Goal: Task Accomplishment & Management: Use online tool/utility

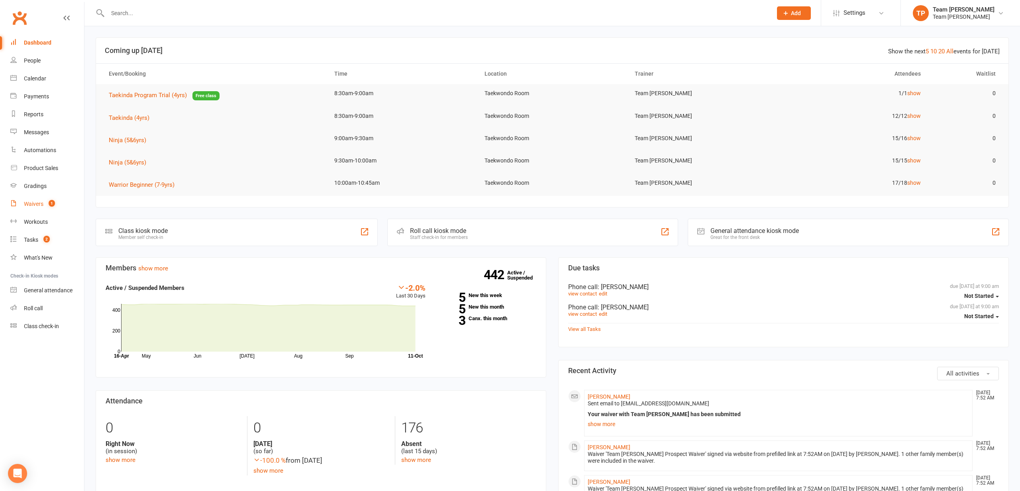
scroll to position [0, 0]
click at [34, 203] on div "Waivers" at bounding box center [34, 204] width 20 height 6
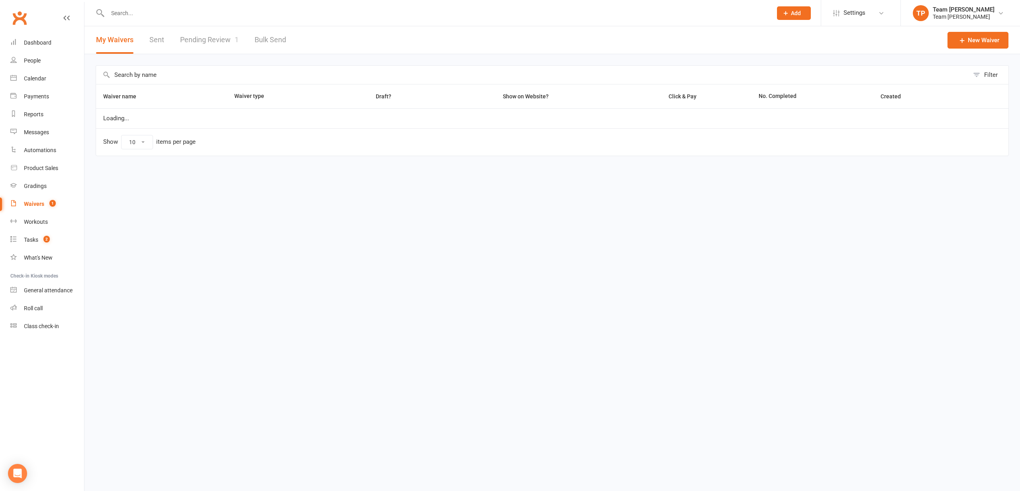
select select "25"
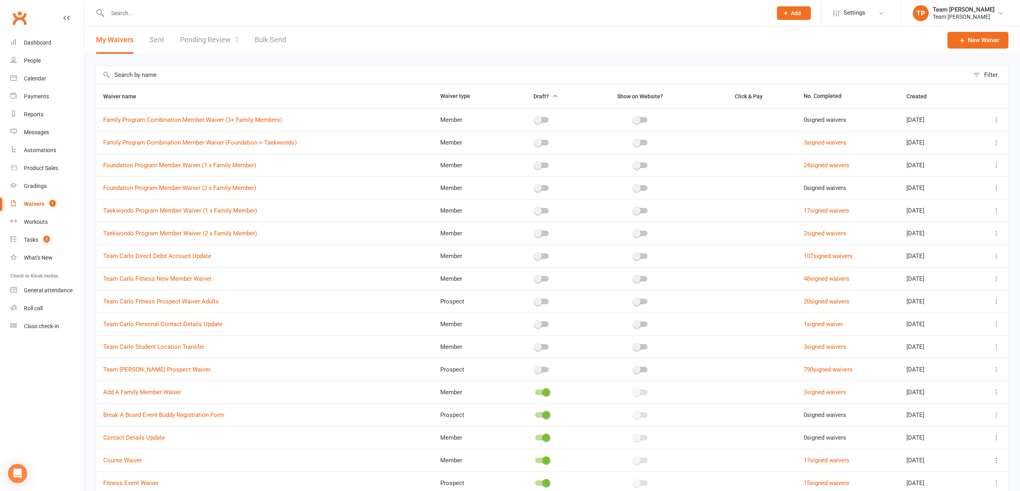
click at [194, 41] on link "Pending Review 1" at bounding box center [209, 39] width 59 height 27
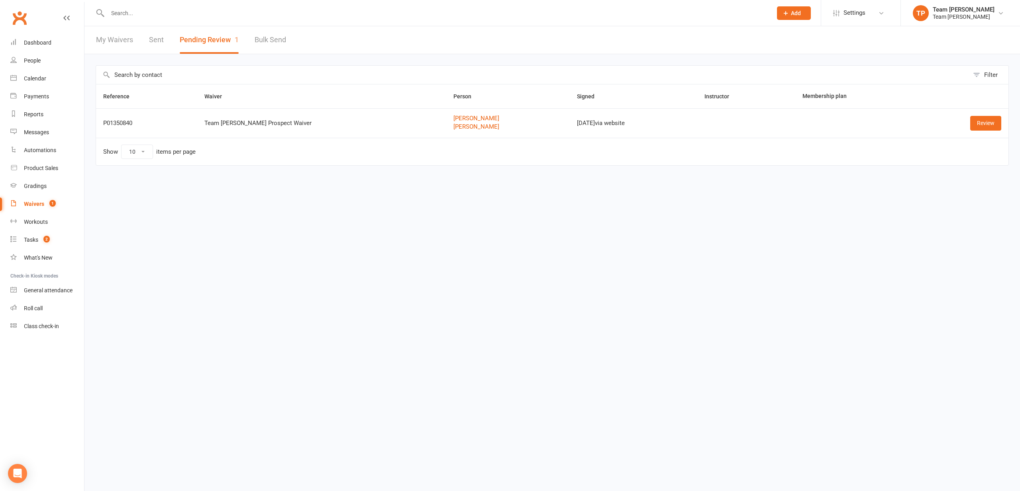
click at [984, 122] on link "Review" at bounding box center [985, 123] width 31 height 14
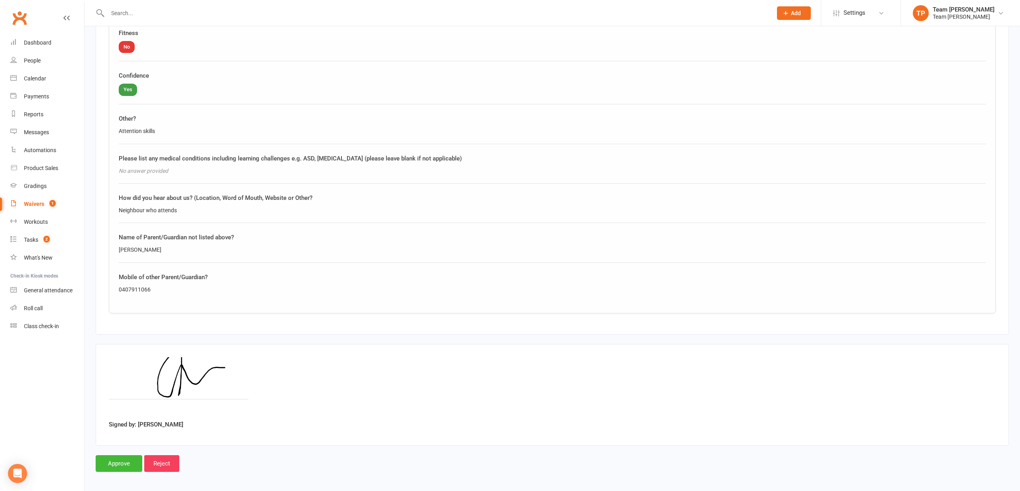
scroll to position [960, 0]
click at [121, 459] on input "Approve" at bounding box center [119, 465] width 47 height 17
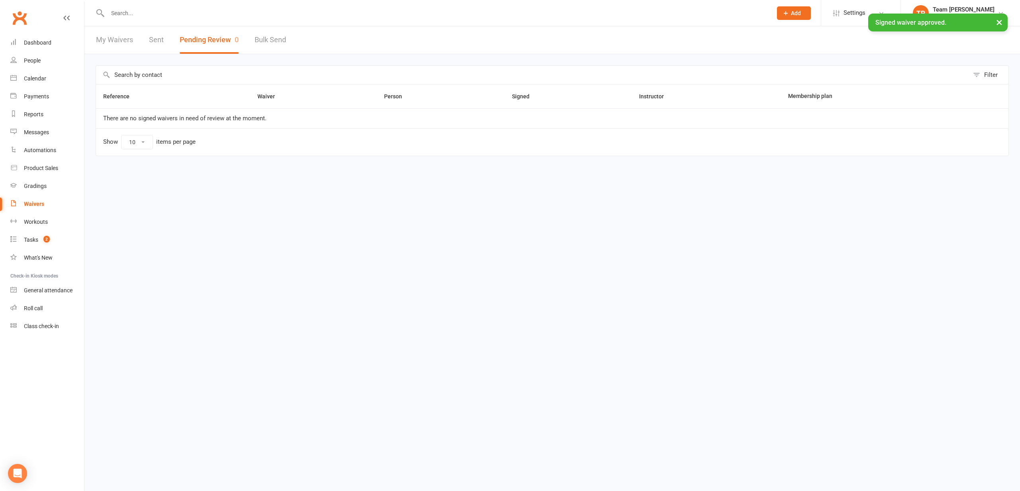
click at [29, 77] on div "Calendar" at bounding box center [35, 78] width 22 height 6
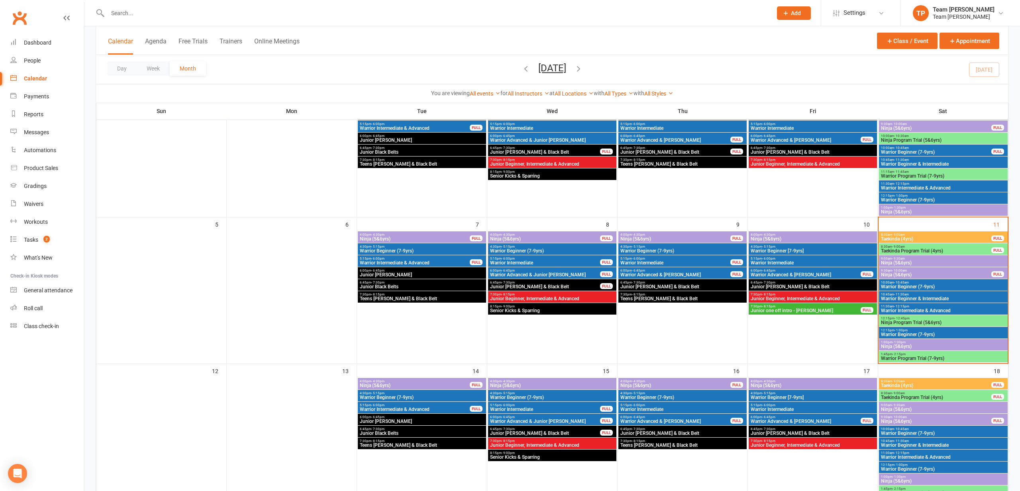
scroll to position [107, 0]
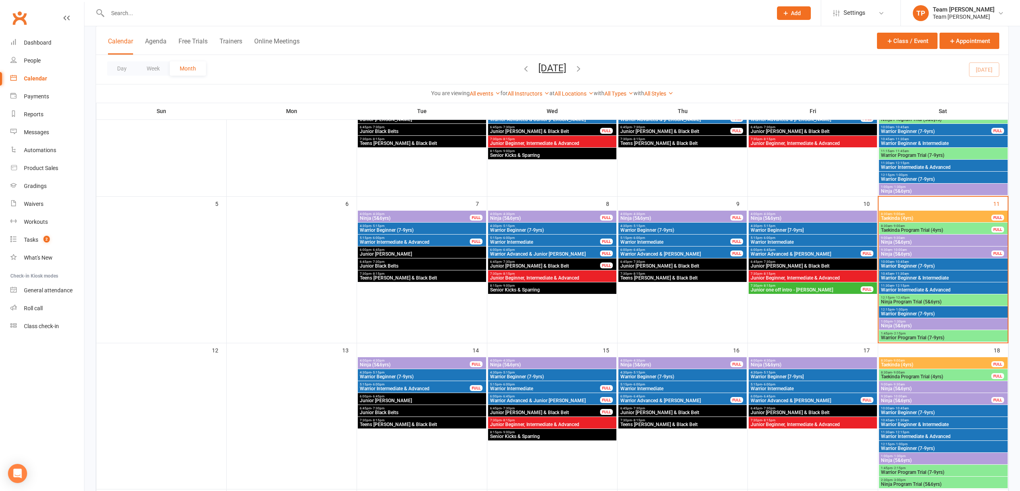
click at [904, 375] on span "Taekinda Program Trial (4yrs)" at bounding box center [935, 376] width 111 height 5
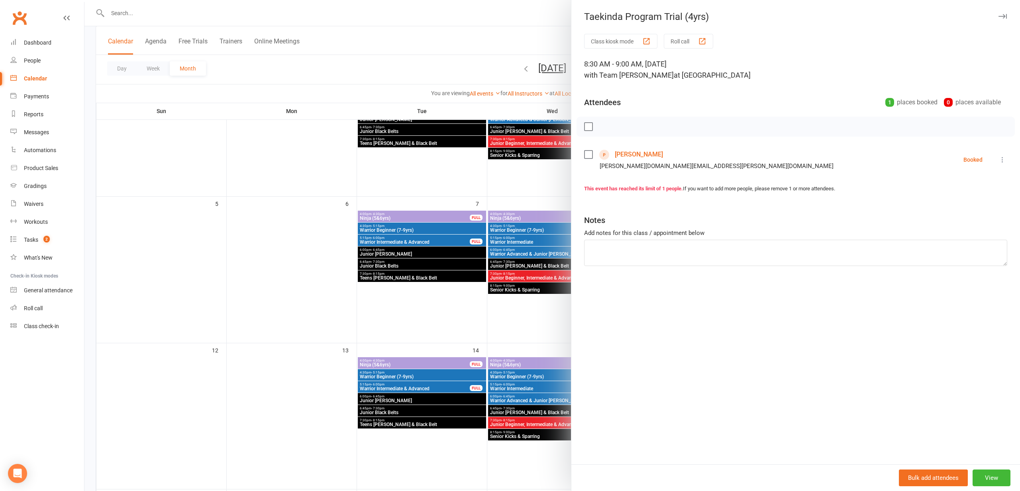
click at [225, 291] on div at bounding box center [551, 245] width 935 height 491
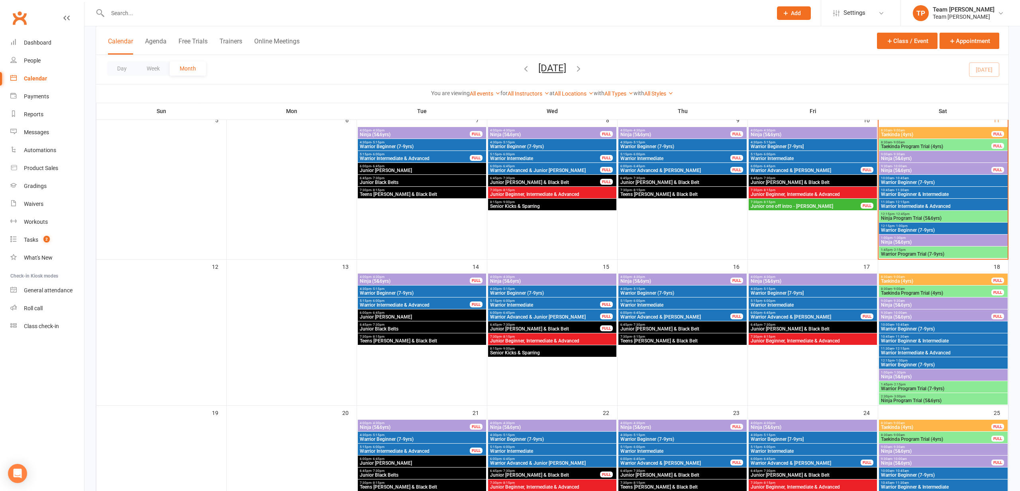
scroll to position [192, 0]
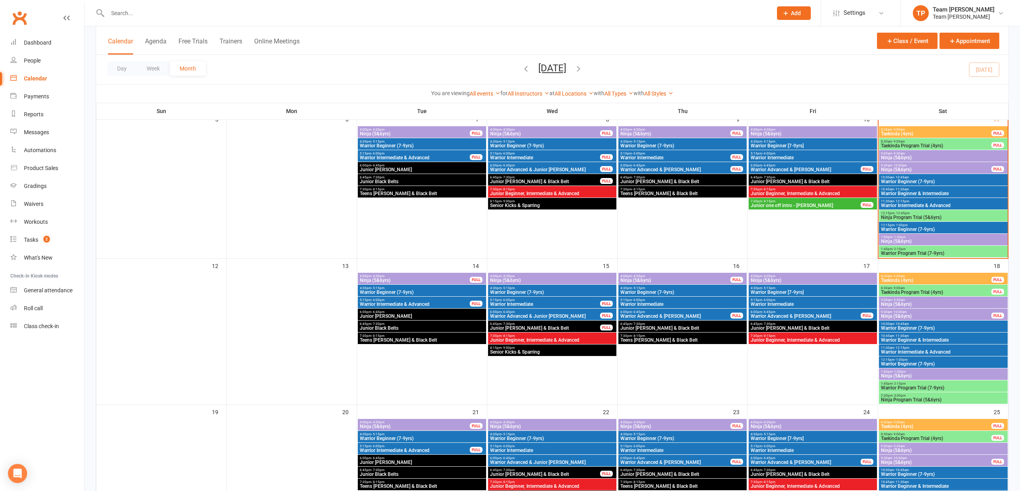
click at [926, 437] on span "Taekinda Program Trial (4yrs)" at bounding box center [935, 438] width 111 height 5
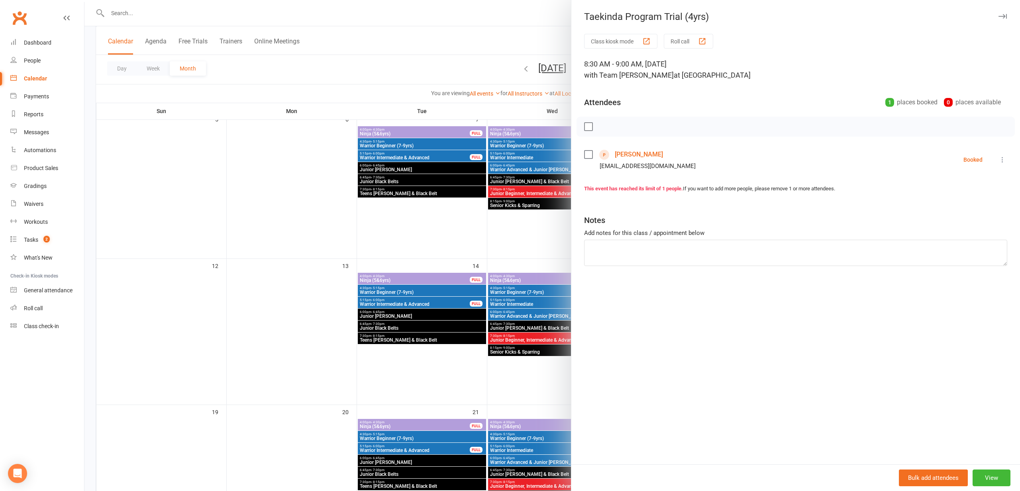
drag, startPoint x: 269, startPoint y: 310, endPoint x: 274, endPoint y: 309, distance: 4.9
click at [270, 310] on div at bounding box center [551, 245] width 935 height 491
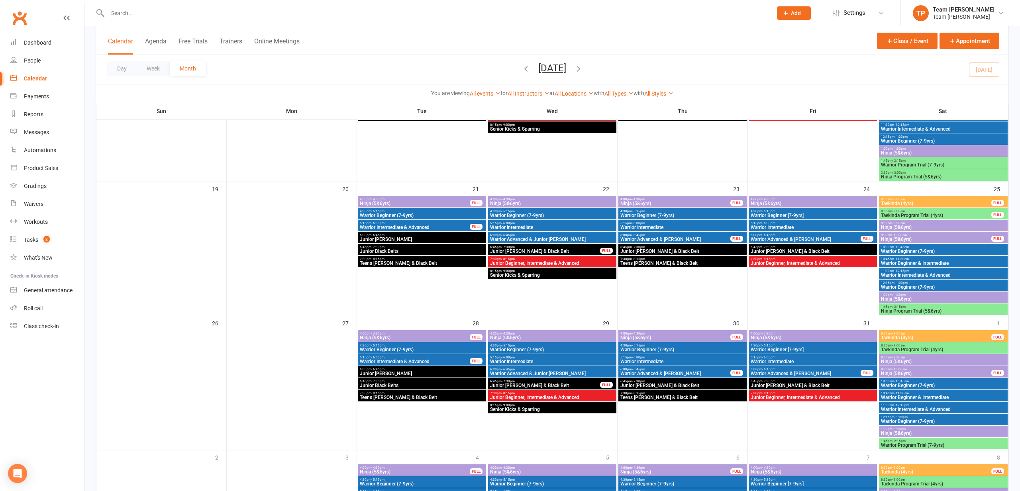
scroll to position [418, 0]
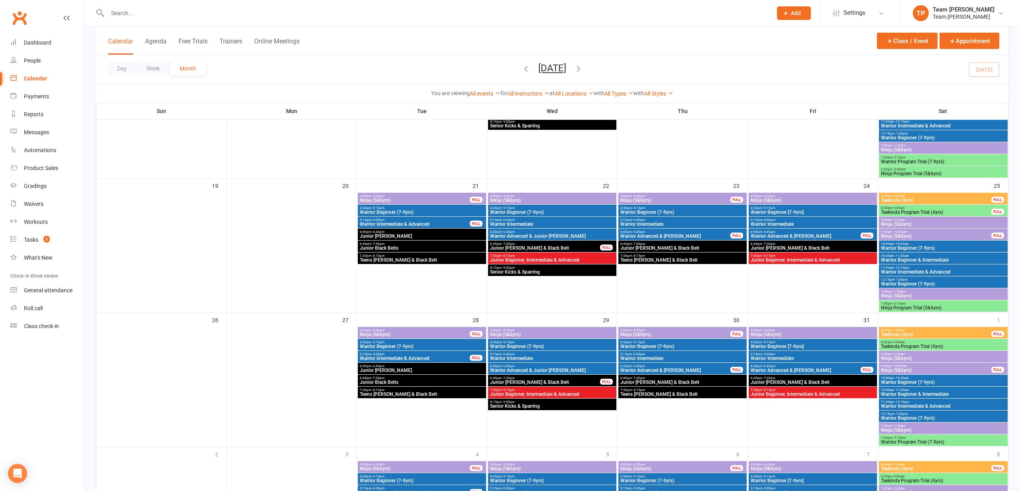
click at [925, 346] on span "Taekinda Program Trial (4yrs)" at bounding box center [942, 346] width 125 height 5
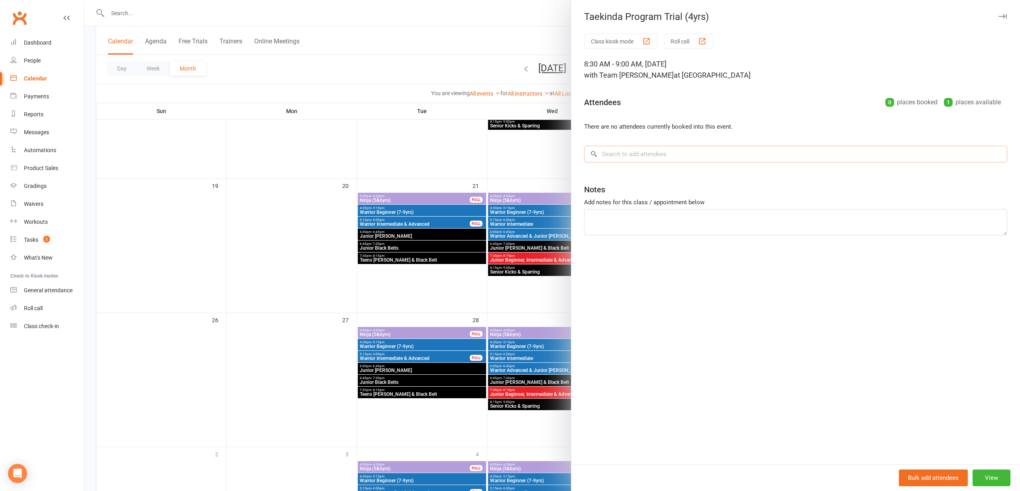
click at [626, 155] on input "search" at bounding box center [795, 154] width 423 height 17
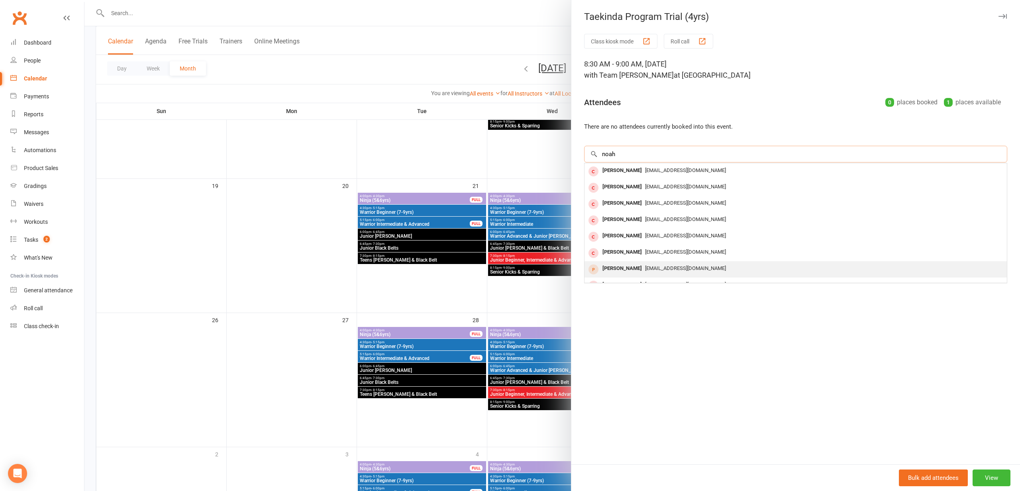
type input "noah"
click at [645, 267] on span "[EMAIL_ADDRESS][DOMAIN_NAME]" at bounding box center [685, 268] width 81 height 6
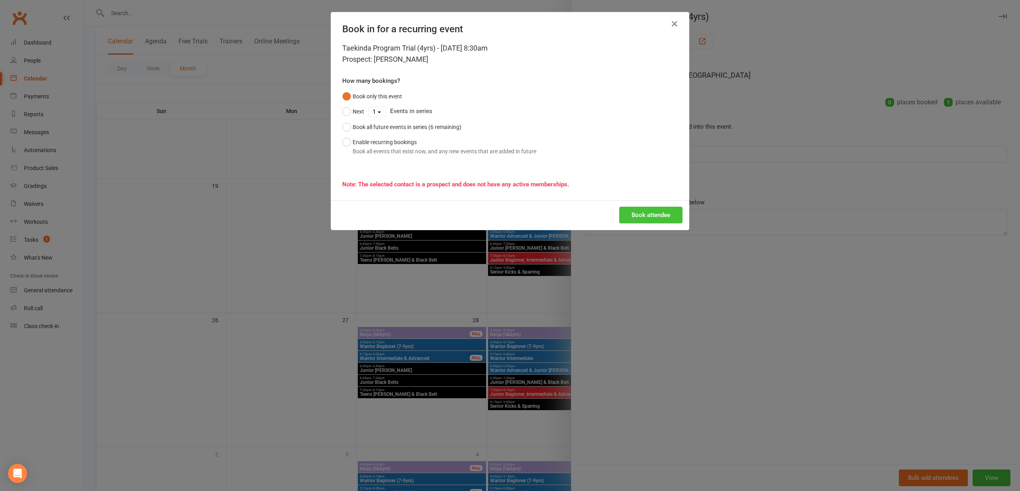
click at [660, 213] on button "Book attendee" at bounding box center [650, 215] width 63 height 17
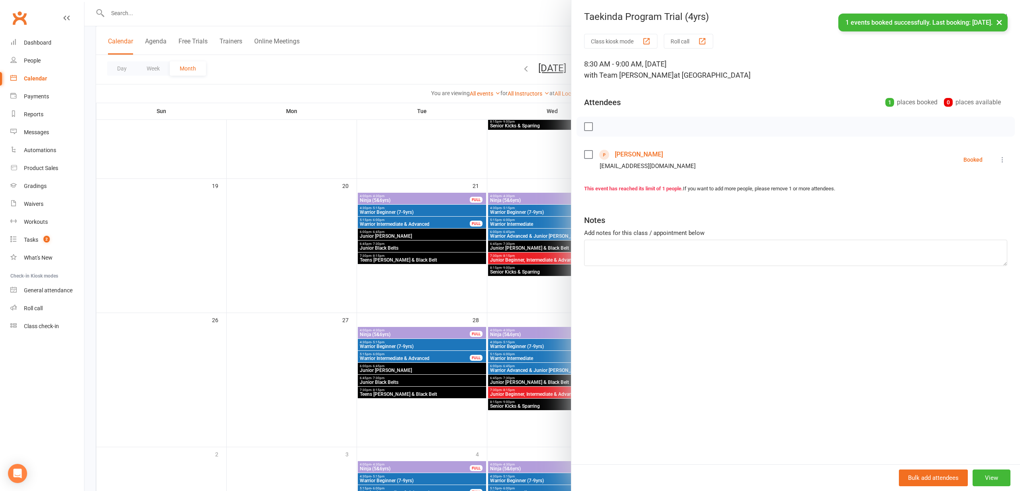
click at [297, 227] on div at bounding box center [551, 245] width 935 height 491
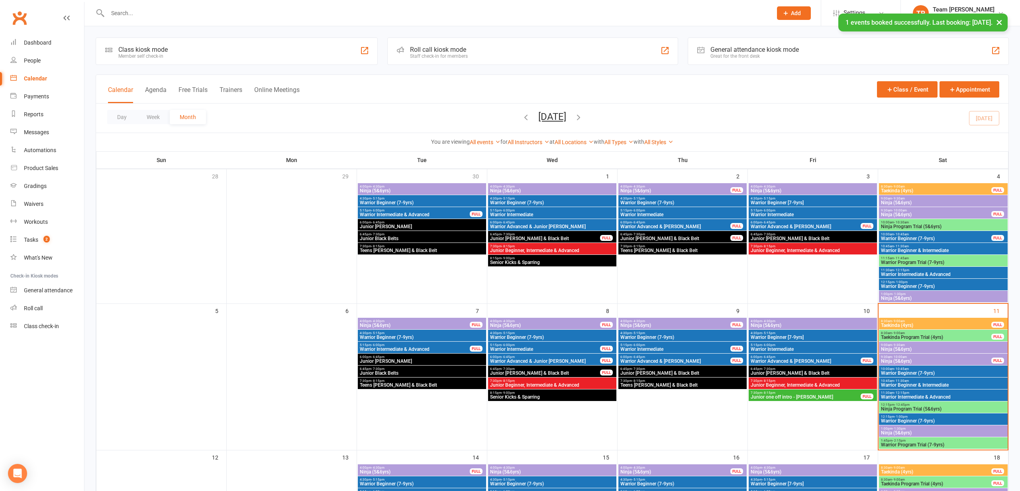
scroll to position [0, 0]
